Goal: Check status

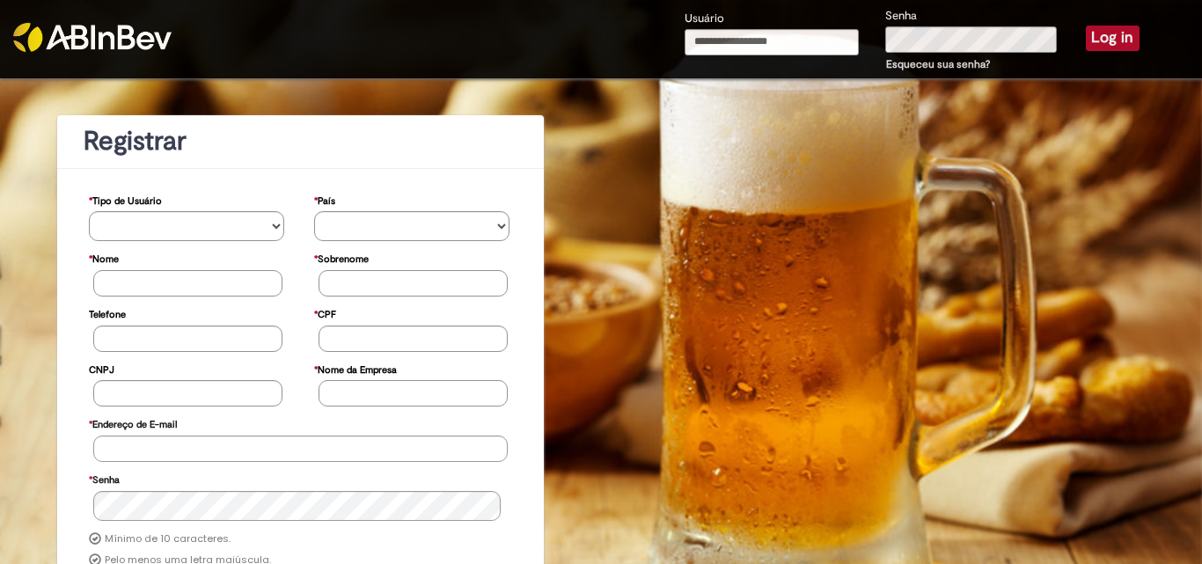
click at [726, 40] on input "Usuário" at bounding box center [771, 42] width 174 height 26
type input "**********"
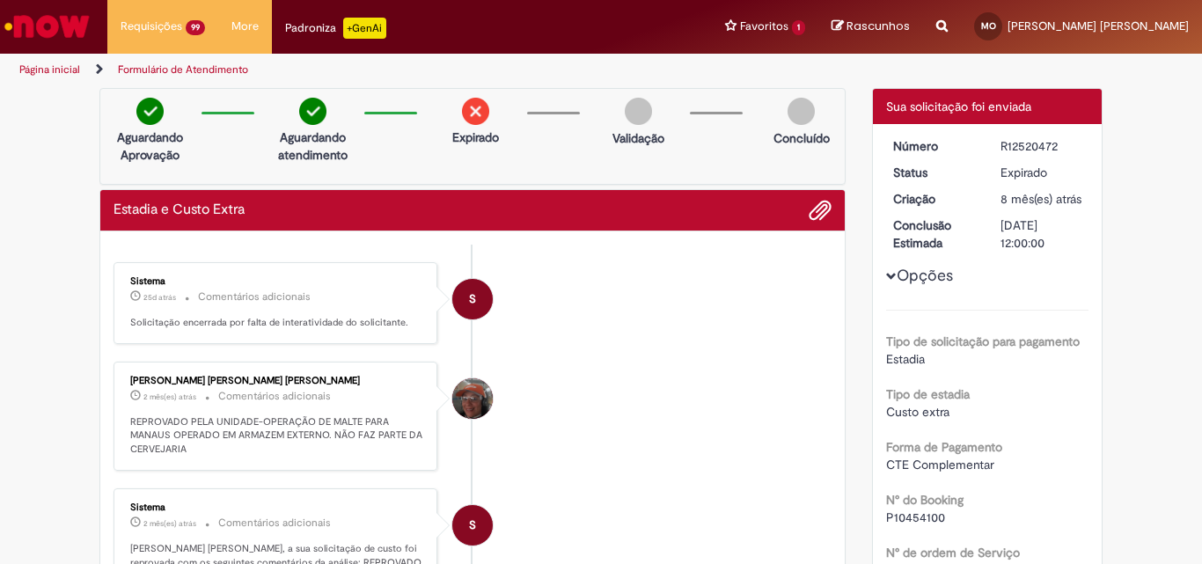
scroll to position [2658, 0]
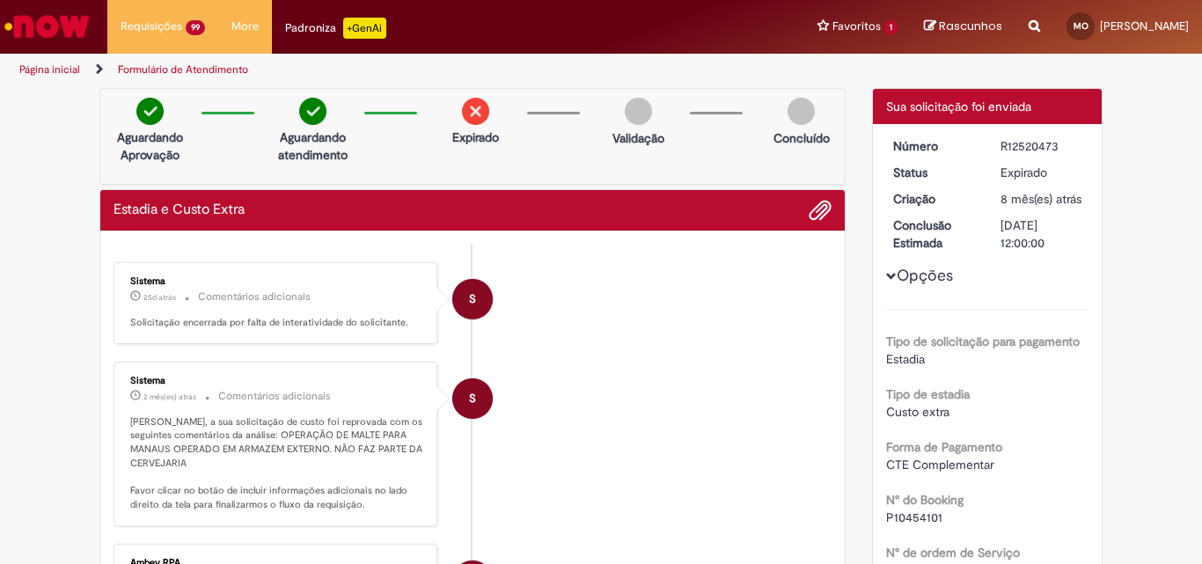
scroll to position [2658, 0]
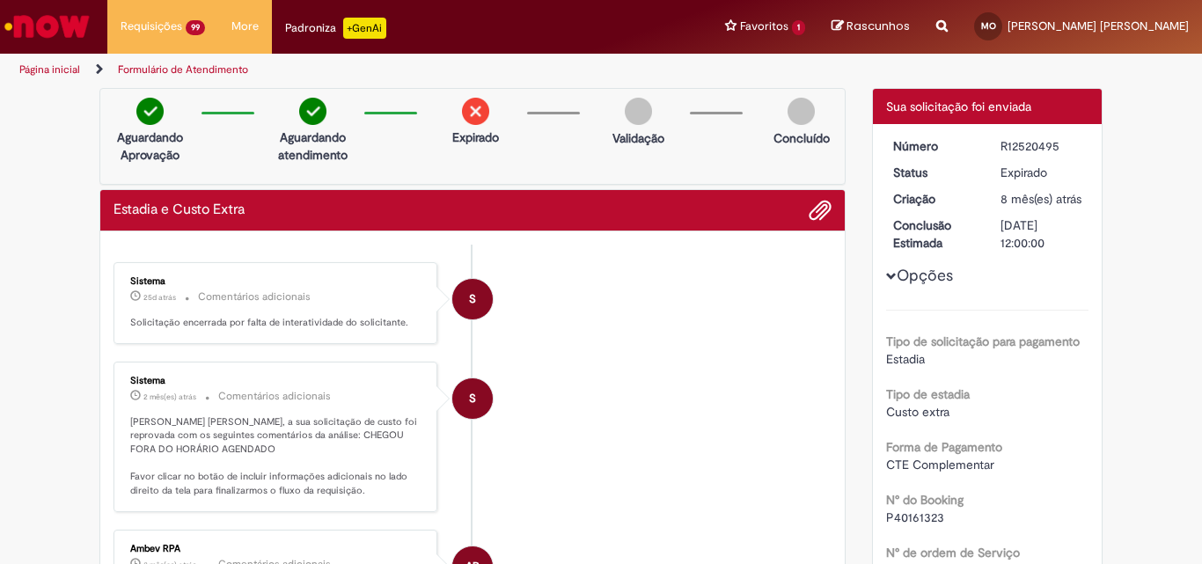
scroll to position [2658, 0]
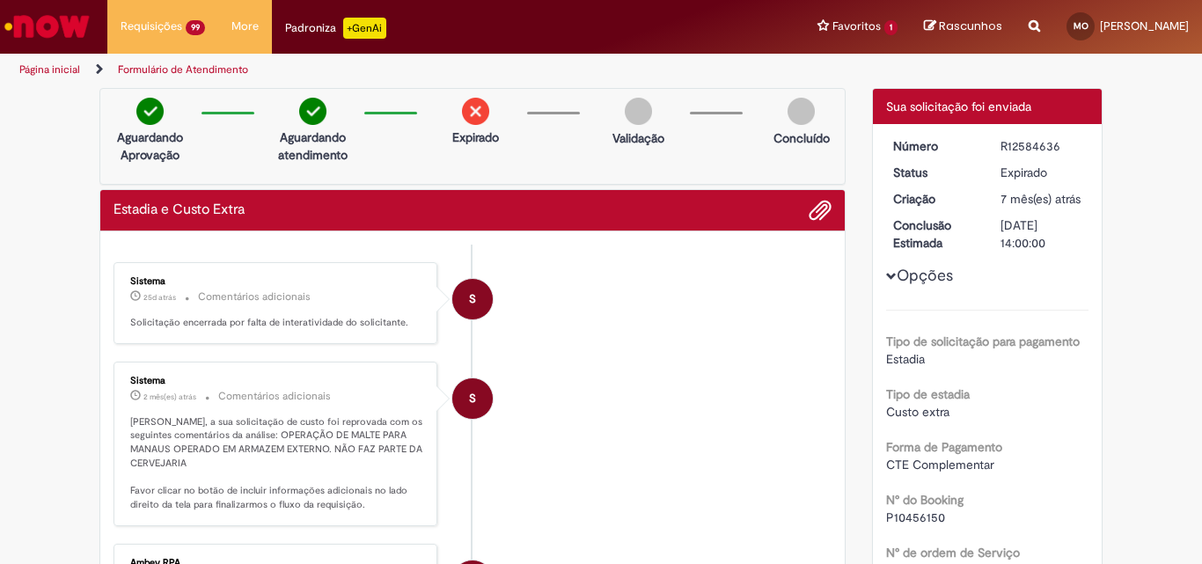
scroll to position [2640, 0]
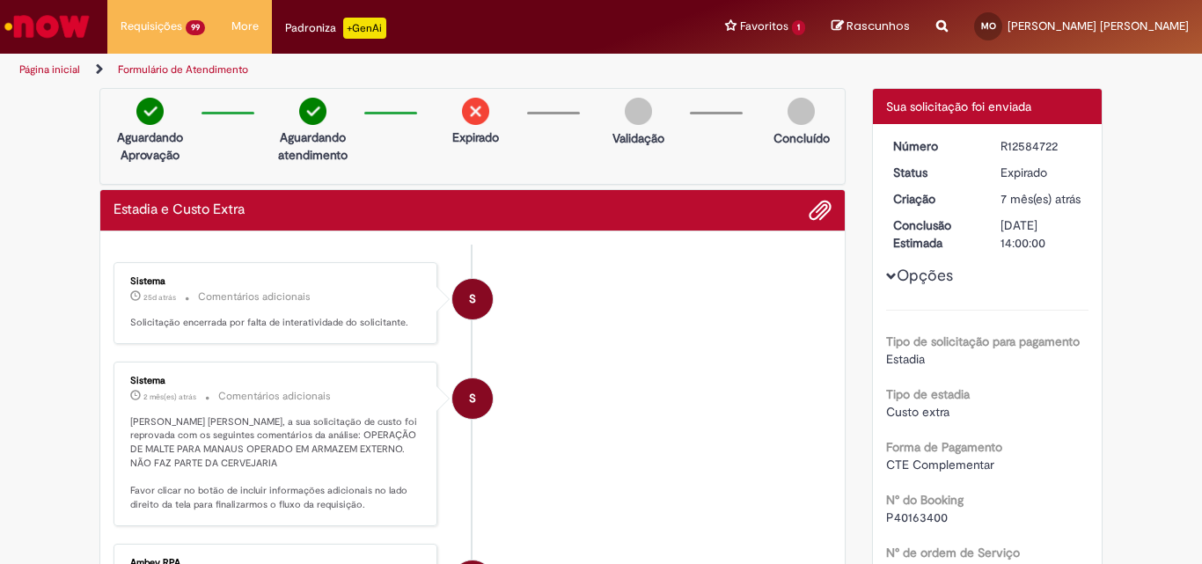
scroll to position [2622, 0]
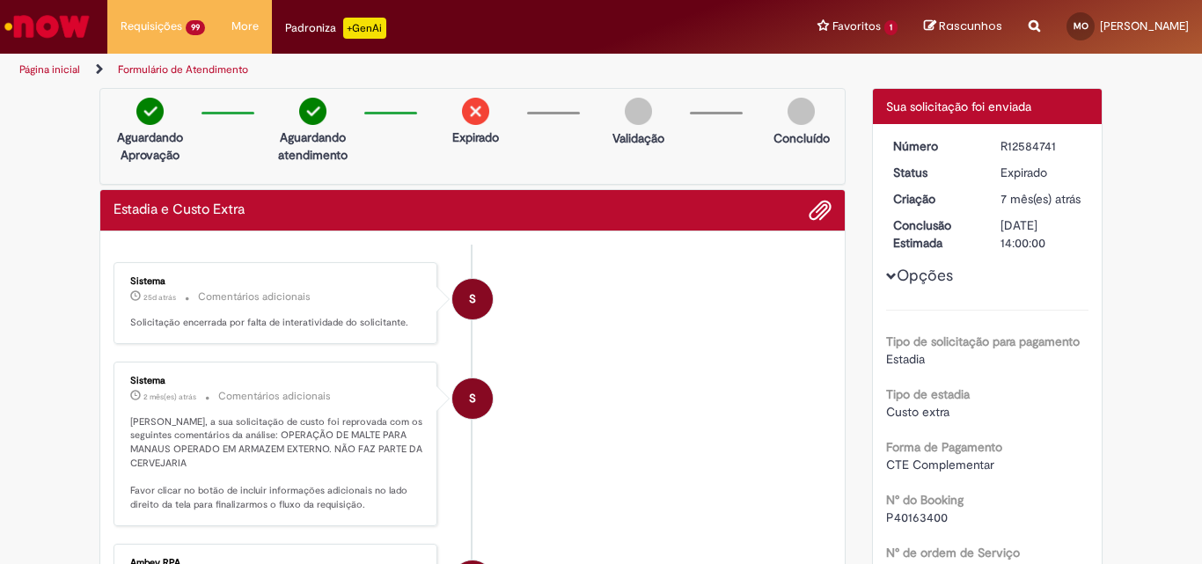
scroll to position [2640, 0]
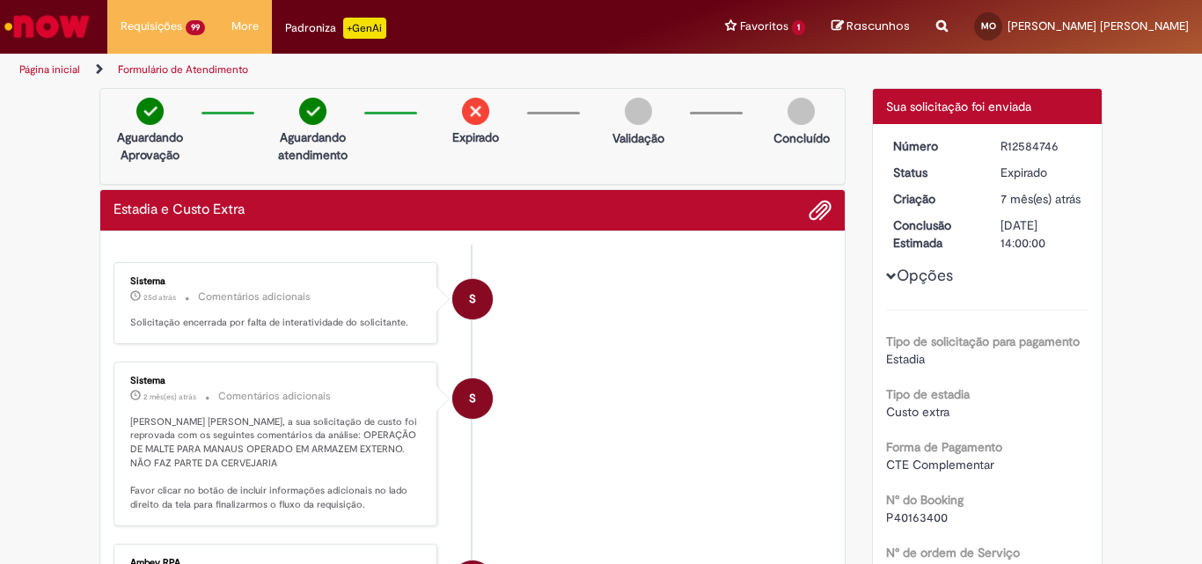
scroll to position [2605, 0]
